Goal: Find specific page/section: Find specific page/section

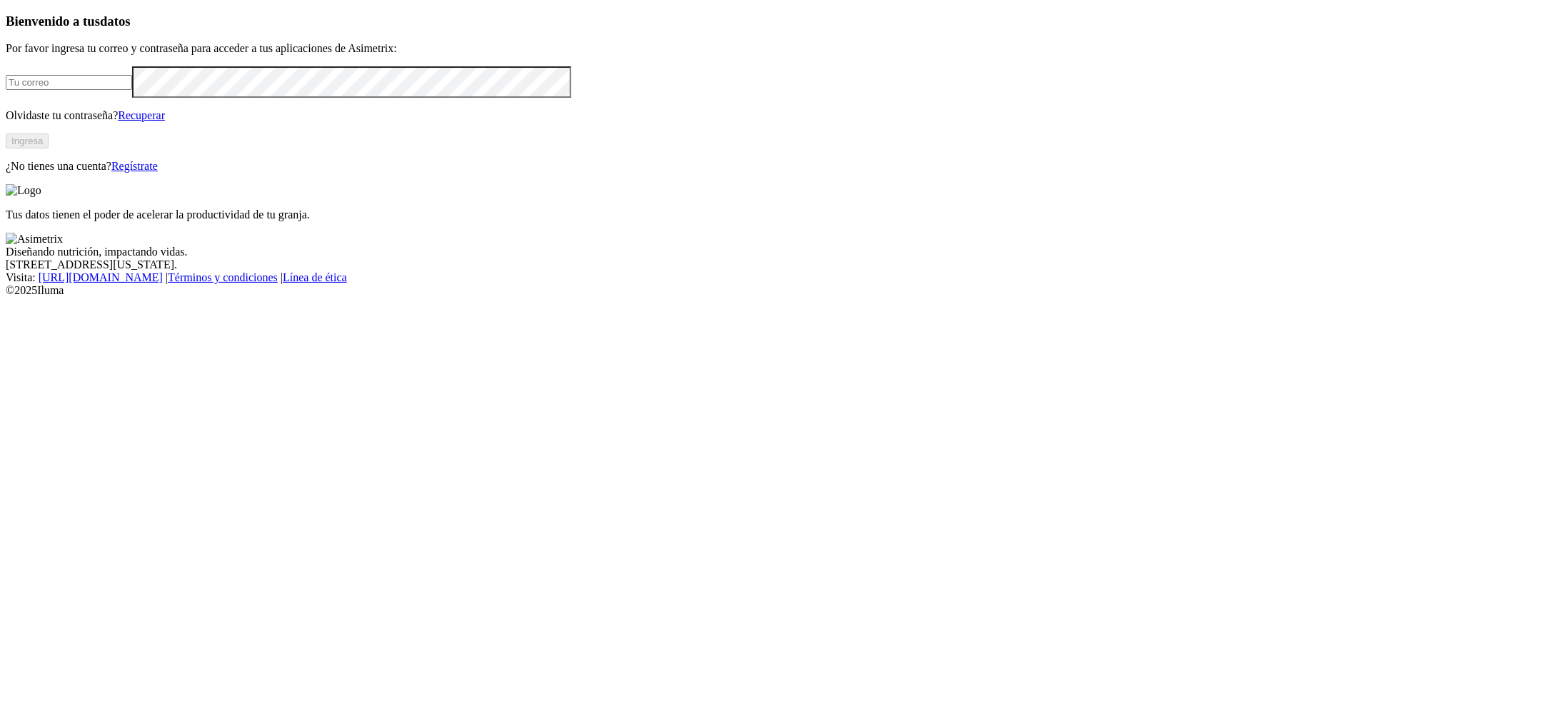
type input "[PERSON_NAME][EMAIL_ADDRESS][PERSON_NAME][DOMAIN_NAME]"
click at [48, 148] on button "Ingresa" at bounding box center [27, 141] width 43 height 15
